Goal: Check status: Check status

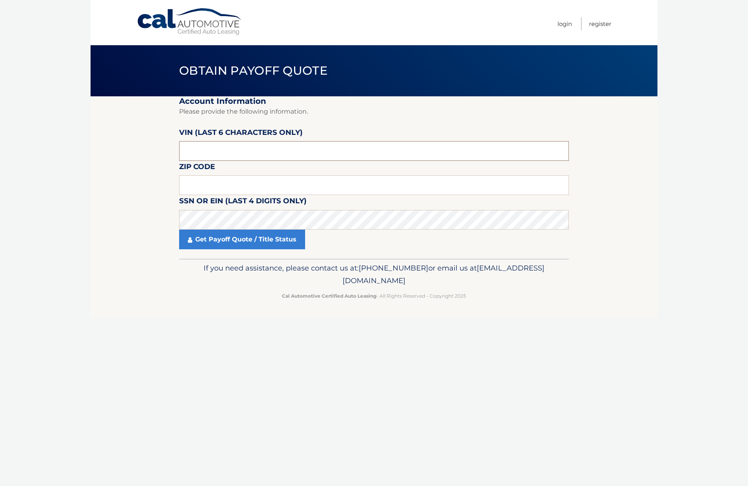
click at [203, 145] on input "text" at bounding box center [374, 151] width 390 height 20
type input "122787"
click at [190, 183] on input "text" at bounding box center [374, 185] width 390 height 20
click at [216, 242] on link "Get Payoff Quote / Title Status" at bounding box center [242, 240] width 126 height 20
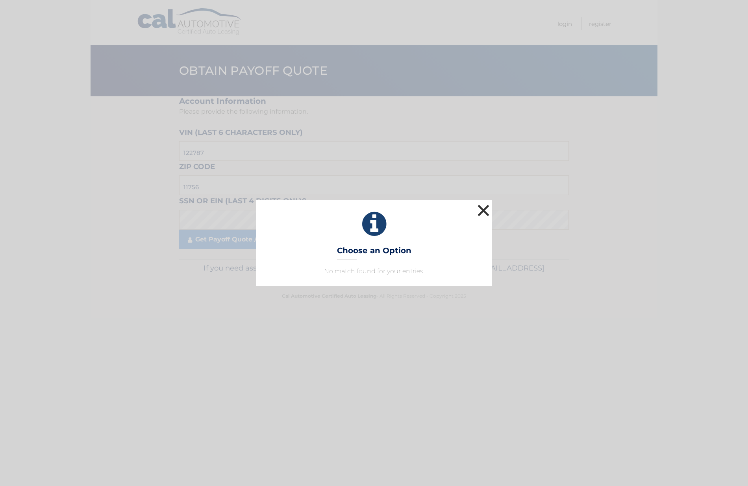
click at [490, 209] on button "×" at bounding box center [483, 211] width 16 height 16
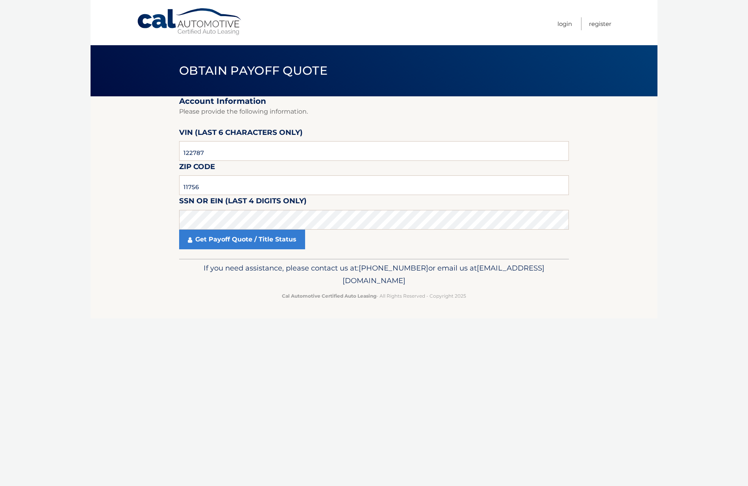
click at [244, 196] on label "SSN or EIN (last 4 digits only)" at bounding box center [242, 202] width 127 height 15
click at [232, 188] on input "11756" at bounding box center [374, 185] width 390 height 20
click at [223, 242] on link "Get Payoff Quote / Title Status" at bounding box center [242, 240] width 126 height 20
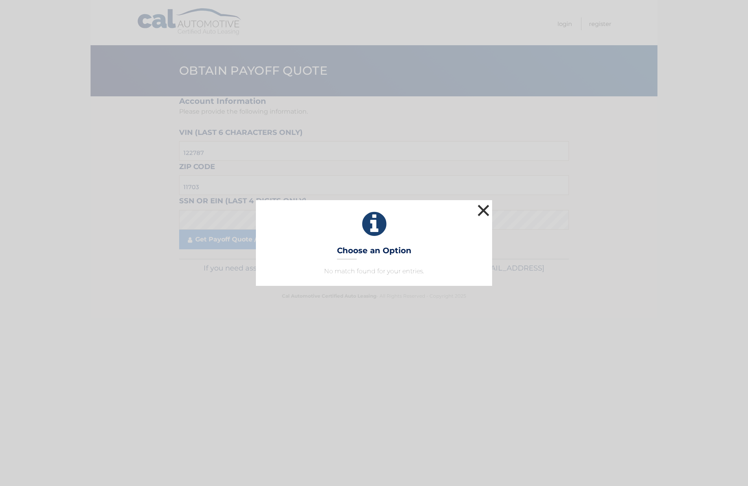
click at [485, 212] on button "×" at bounding box center [483, 211] width 16 height 16
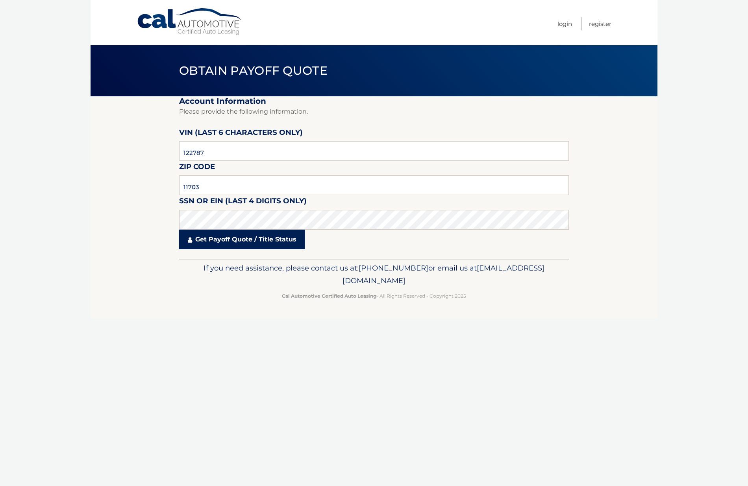
click at [225, 243] on link "Get Payoff Quote / Title Status" at bounding box center [242, 240] width 126 height 20
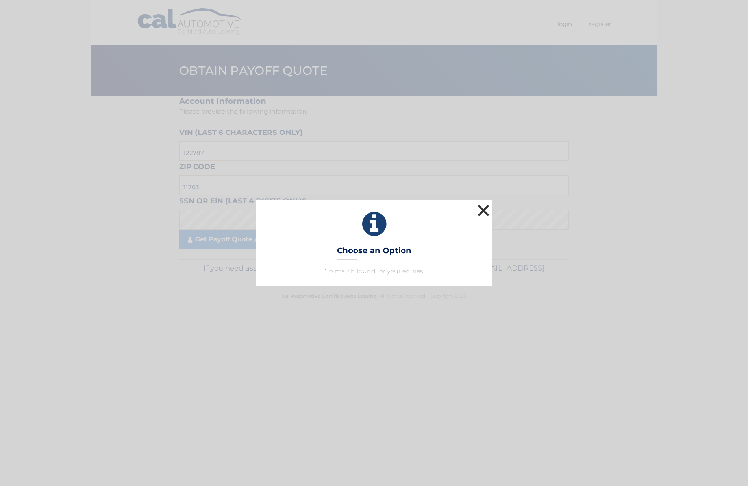
click at [483, 207] on button "×" at bounding box center [483, 211] width 16 height 16
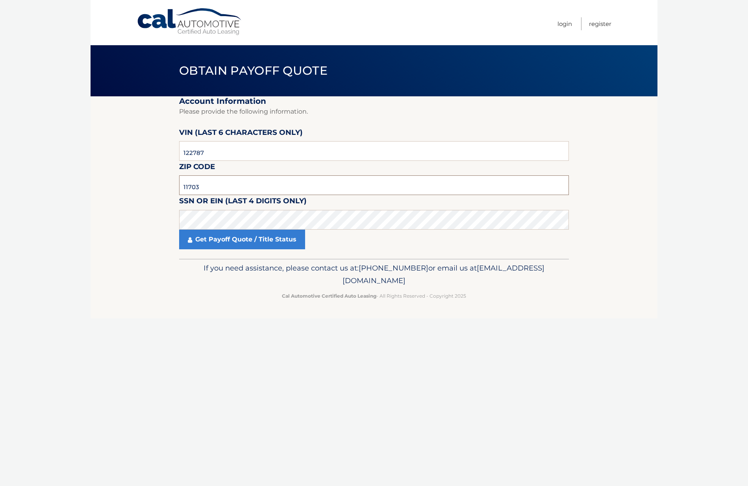
click at [206, 187] on input "11703" at bounding box center [374, 185] width 390 height 20
click at [214, 240] on link "Get Payoff Quote / Title Status" at bounding box center [242, 240] width 126 height 20
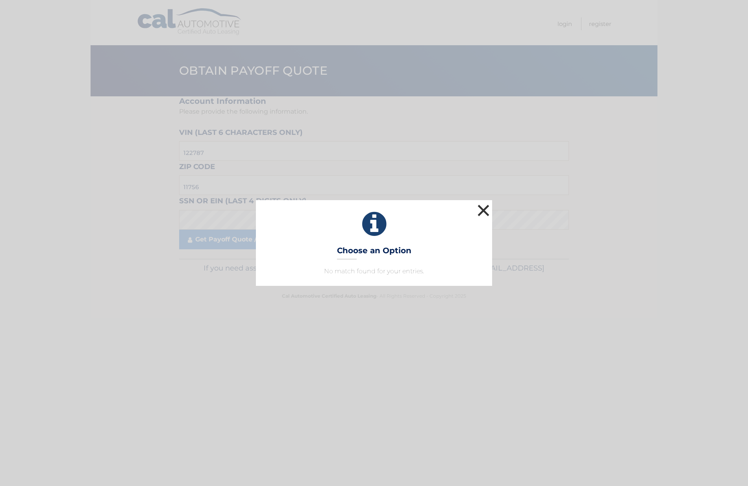
click at [488, 209] on button "×" at bounding box center [483, 211] width 16 height 16
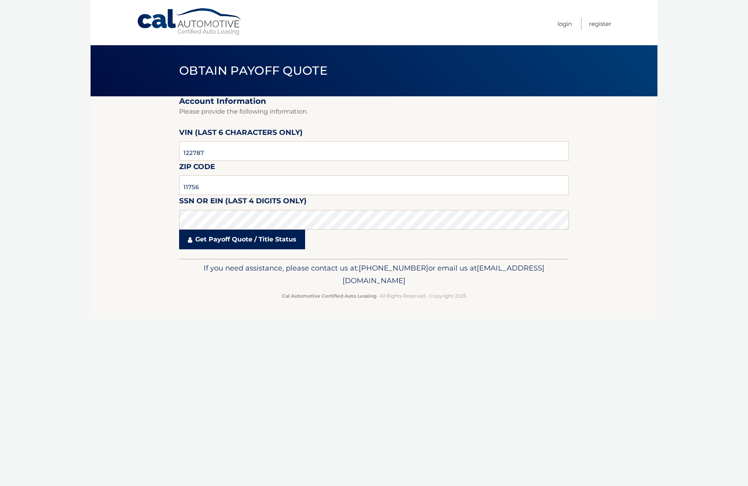
click at [230, 242] on link "Get Payoff Quote / Title Status" at bounding box center [242, 240] width 126 height 20
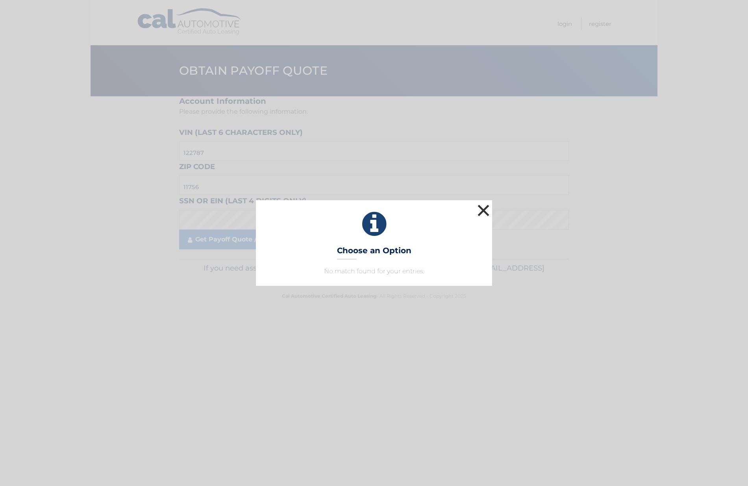
click at [481, 210] on button "×" at bounding box center [483, 211] width 16 height 16
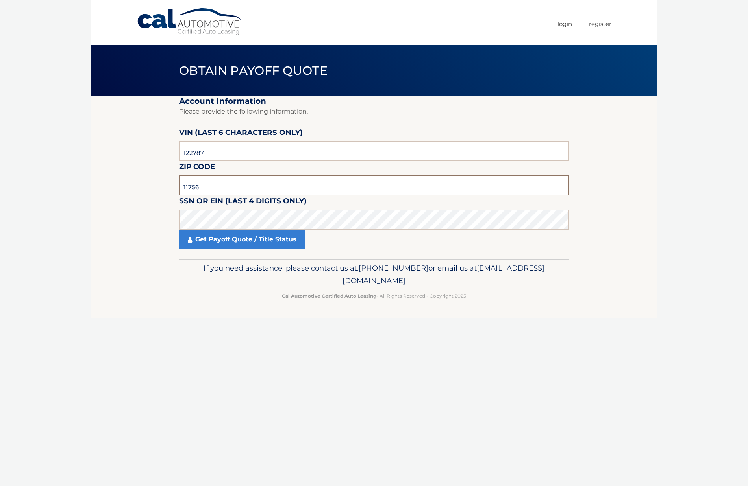
click at [233, 187] on input "11756" at bounding box center [374, 185] width 390 height 20
type input "11703"
click at [209, 242] on link "Get Payoff Quote / Title Status" at bounding box center [242, 240] width 126 height 20
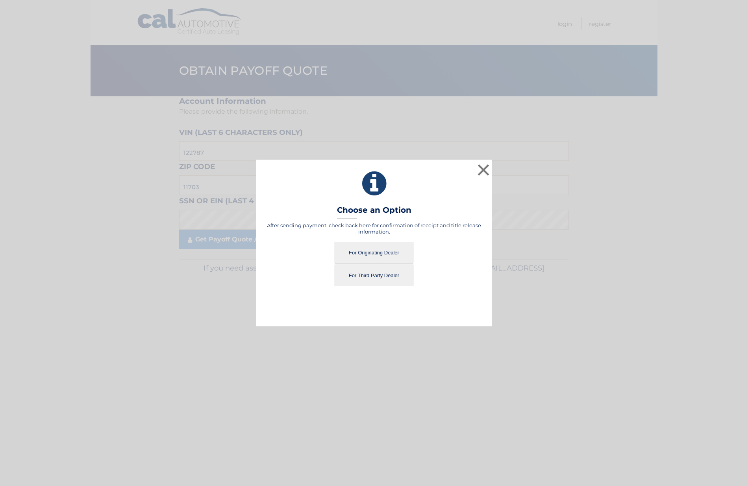
click at [359, 253] on button "For Originating Dealer" at bounding box center [373, 253] width 79 height 22
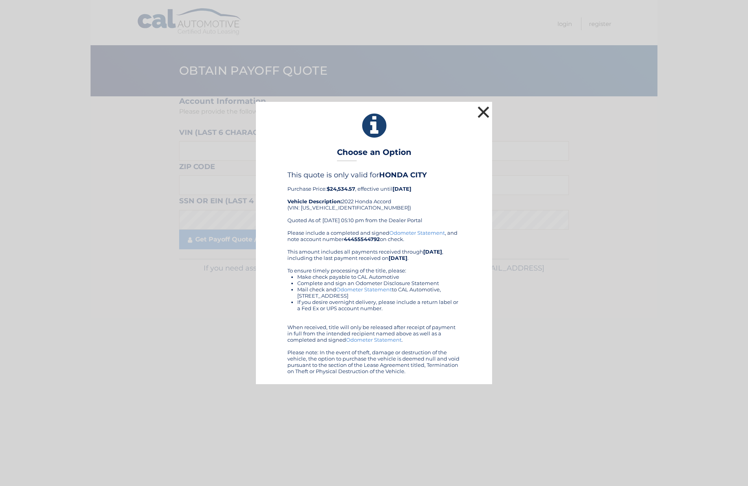
click at [485, 110] on button "×" at bounding box center [483, 112] width 16 height 16
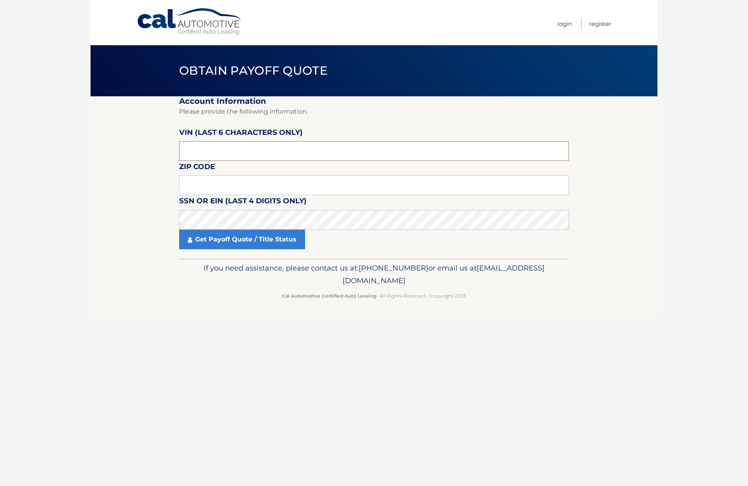
click at [223, 150] on input "text" at bounding box center [374, 151] width 390 height 20
type input "112787"
click at [219, 191] on input "text" at bounding box center [374, 185] width 390 height 20
type input "11703"
click button "For Originating Dealer" at bounding box center [0, 0] width 0 height 0
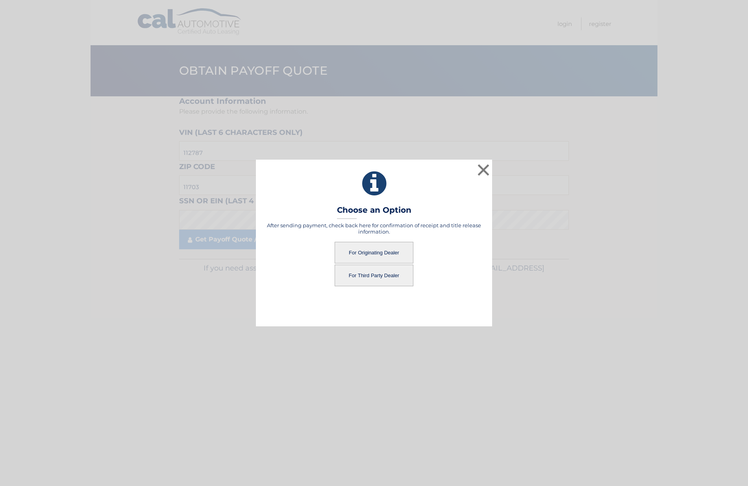
click at [357, 276] on button "For Third Party Dealer" at bounding box center [373, 276] width 79 height 22
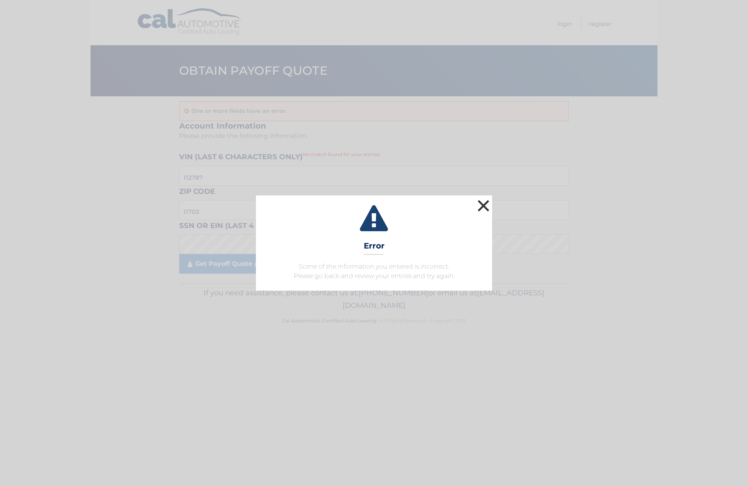
click at [484, 207] on button "×" at bounding box center [483, 206] width 16 height 16
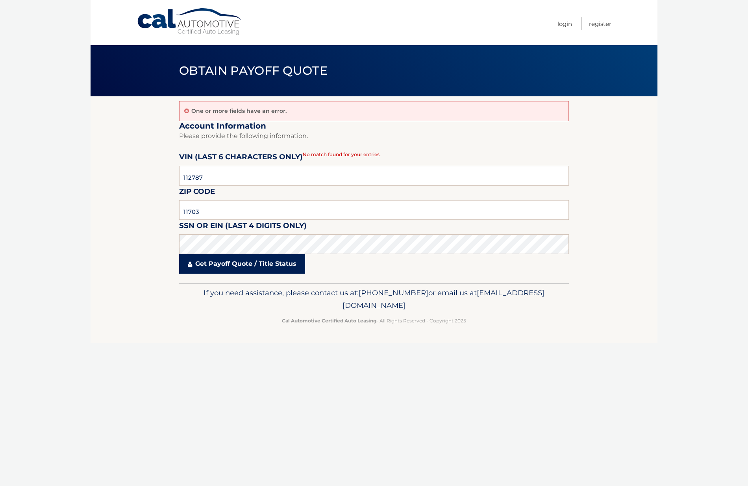
click at [211, 268] on link "Get Payoff Quote / Title Status" at bounding box center [242, 264] width 126 height 20
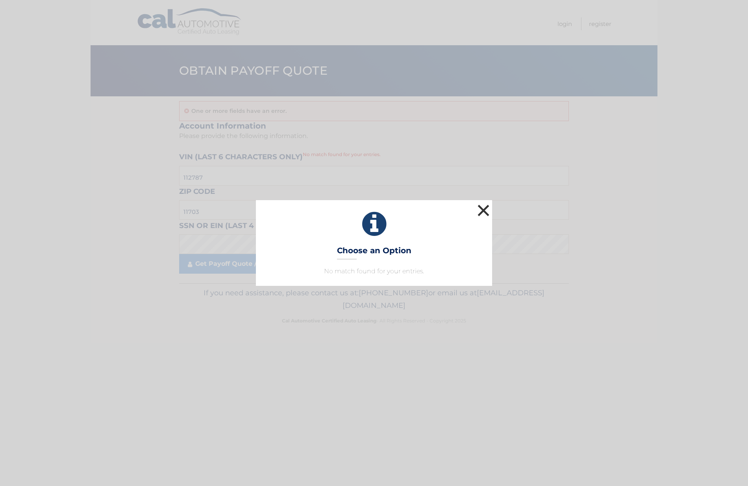
click at [482, 218] on button "×" at bounding box center [483, 211] width 16 height 16
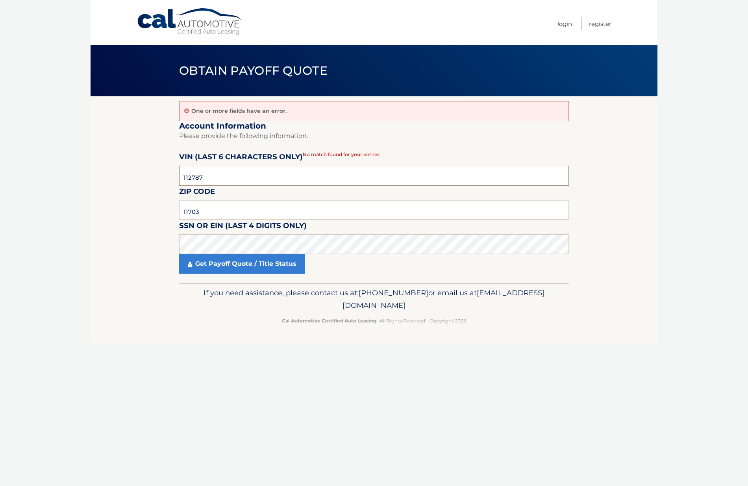
click at [189, 177] on input "112787" at bounding box center [374, 176] width 390 height 20
type input "122787"
click at [222, 270] on link "Get Payoff Quote / Title Status" at bounding box center [242, 264] width 126 height 20
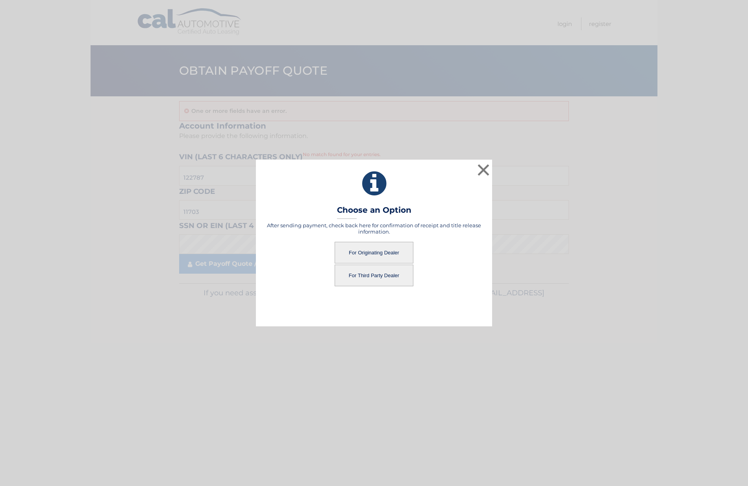
click at [357, 281] on button "For Third Party Dealer" at bounding box center [373, 276] width 79 height 22
click at [367, 275] on button "For Third Party Dealer" at bounding box center [373, 276] width 79 height 22
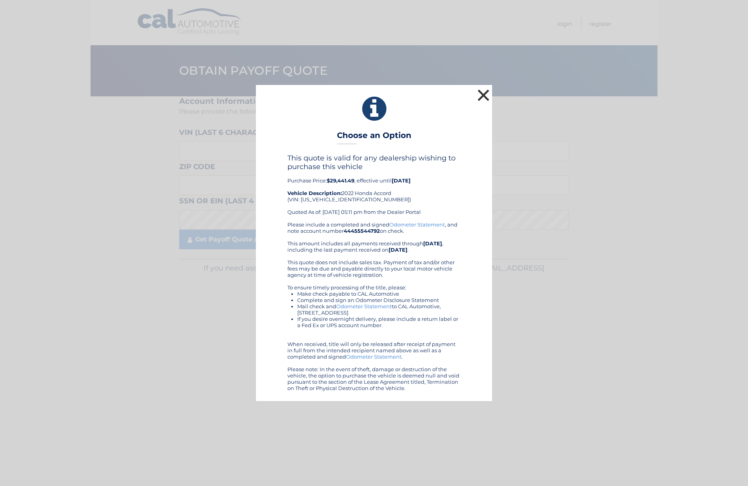
click at [485, 95] on button "×" at bounding box center [483, 95] width 16 height 16
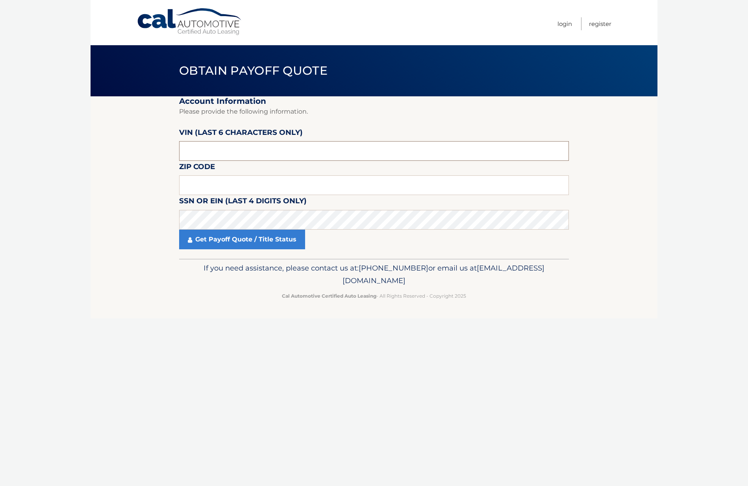
click at [224, 151] on input "text" at bounding box center [374, 151] width 390 height 20
type input "122787"
click at [204, 179] on input "text" at bounding box center [374, 185] width 390 height 20
type input "11703"
click at [210, 240] on link "Get Payoff Quote / Title Status" at bounding box center [242, 240] width 126 height 20
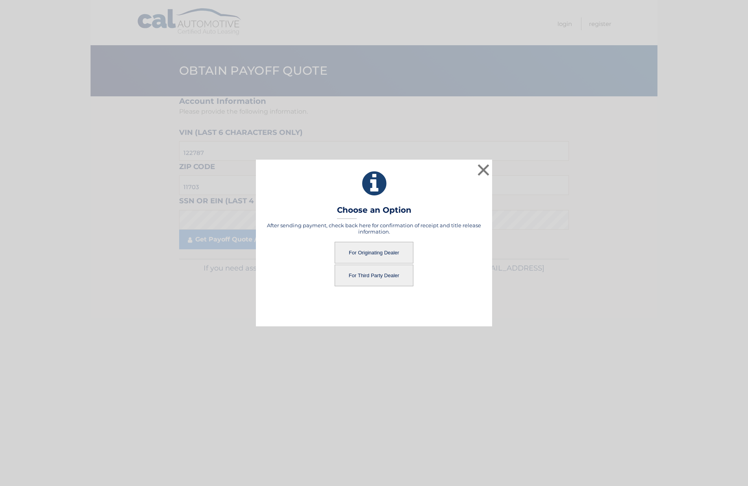
click at [355, 252] on button "For Originating Dealer" at bounding box center [373, 253] width 79 height 22
click at [388, 254] on button "For Originating Dealer" at bounding box center [373, 253] width 79 height 22
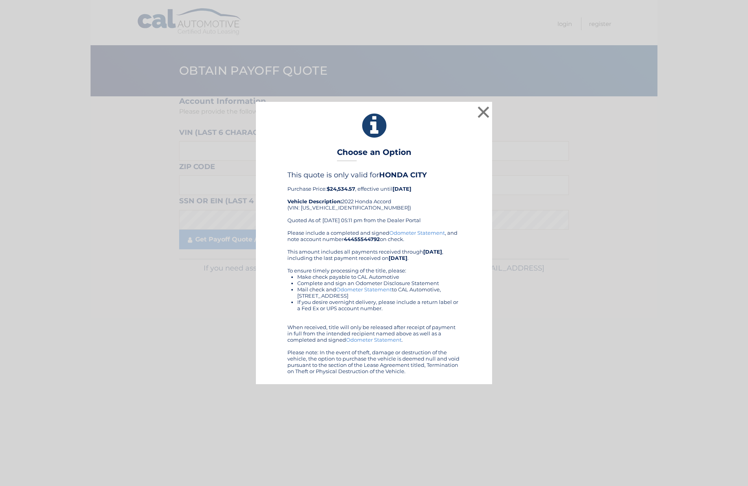
click at [337, 209] on div "This quote is only valid for HONDA CITY Purchase Price: $24,534.57 , effective …" at bounding box center [373, 200] width 173 height 59
click at [305, 152] on div "× Choose an Option This quote is only valid for HONDA CITY Purchase Price: $24,…" at bounding box center [374, 243] width 236 height 283
drag, startPoint x: 328, startPoint y: 190, endPoint x: 356, endPoint y: 191, distance: 28.8
click at [356, 191] on div "This quote is only valid for HONDA CITY Purchase Price: $24,534.57 , effective …" at bounding box center [373, 200] width 173 height 59
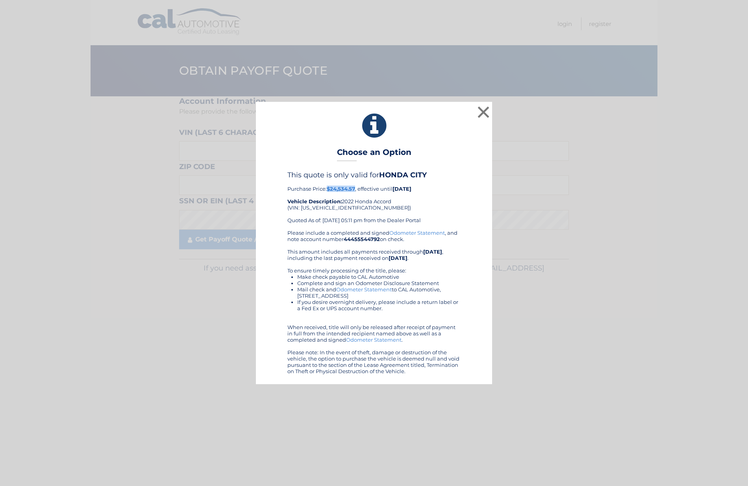
copy b "$24,534.57"
click at [448, 156] on div "× Choose an Option This quote is only valid for HONDA CITY Purchase Price: $24,…" at bounding box center [374, 243] width 236 height 283
click at [482, 114] on button "×" at bounding box center [483, 112] width 16 height 16
